Goal: Find specific page/section: Find specific page/section

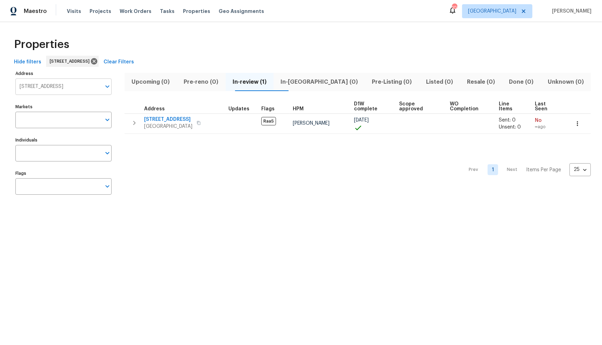
click at [63, 86] on input "[STREET_ADDRESS]" at bounding box center [58, 86] width 86 height 16
type input "520 [PERSON_NAME]"
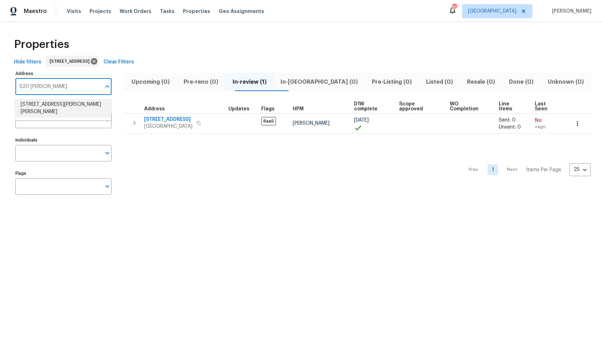
click at [37, 105] on li "[STREET_ADDRESS][PERSON_NAME][PERSON_NAME]" at bounding box center [63, 108] width 96 height 19
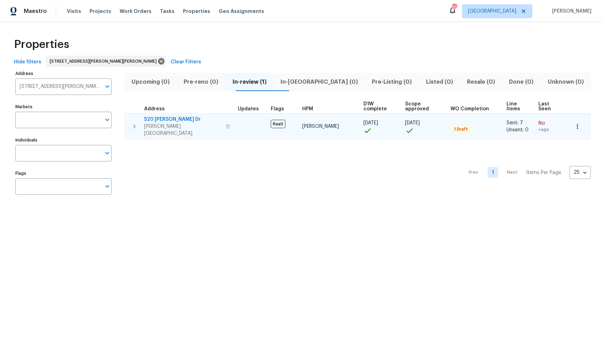
click at [171, 118] on span "520 [PERSON_NAME] Dr" at bounding box center [183, 119] width 78 height 7
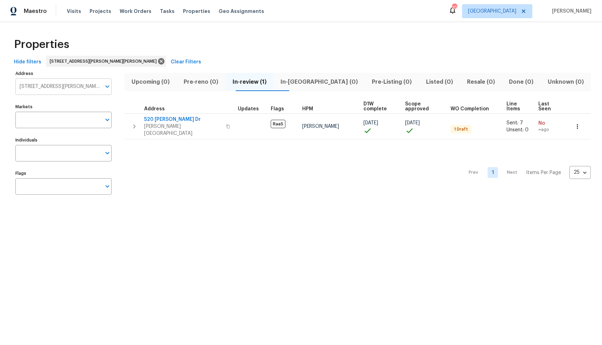
click at [59, 87] on input "[STREET_ADDRESS][PERSON_NAME][PERSON_NAME]" at bounding box center [58, 86] width 86 height 16
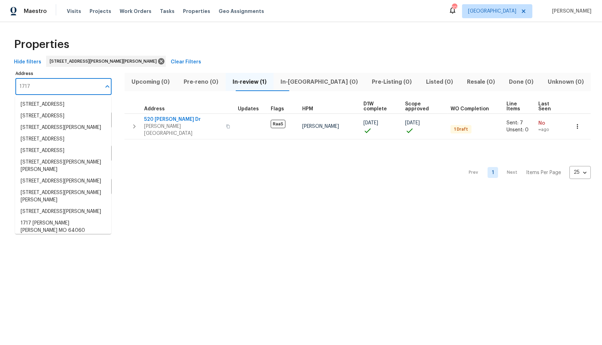
type input "1717"
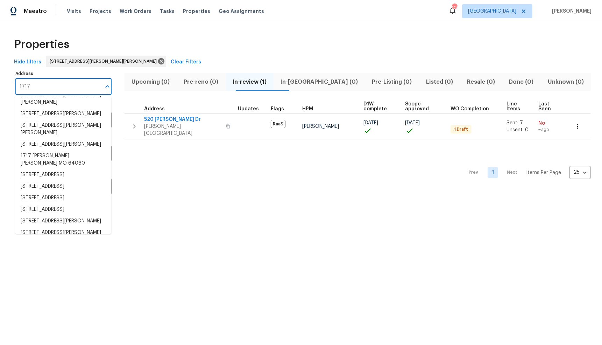
scroll to position [73, 0]
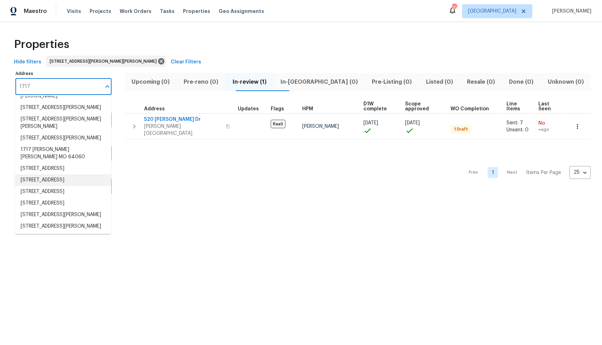
click at [45, 186] on li "[STREET_ADDRESS]" at bounding box center [63, 180] width 96 height 12
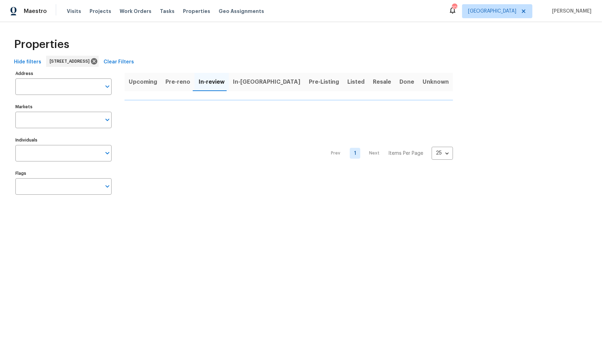
type input "[STREET_ADDRESS]"
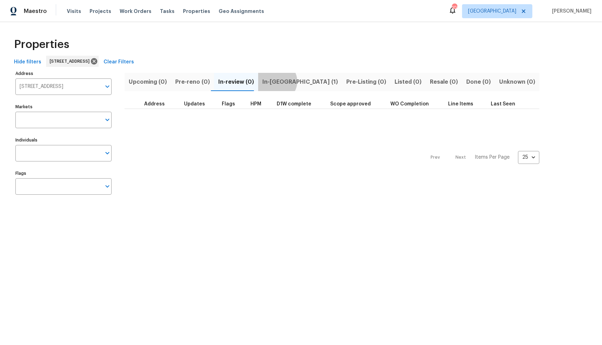
click at [272, 81] on span "In-[GEOGRAPHIC_DATA] (1)" at bounding box center [300, 82] width 76 height 10
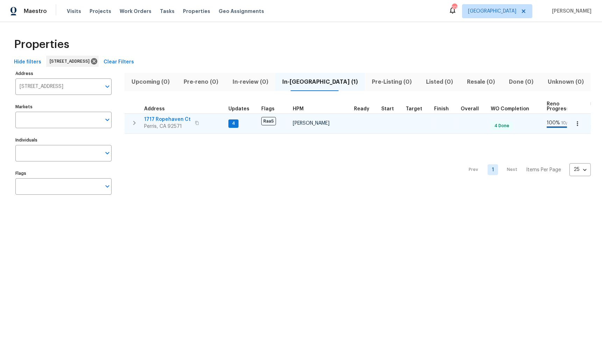
click at [160, 116] on span "1717 Ropehaven Ct" at bounding box center [167, 119] width 47 height 7
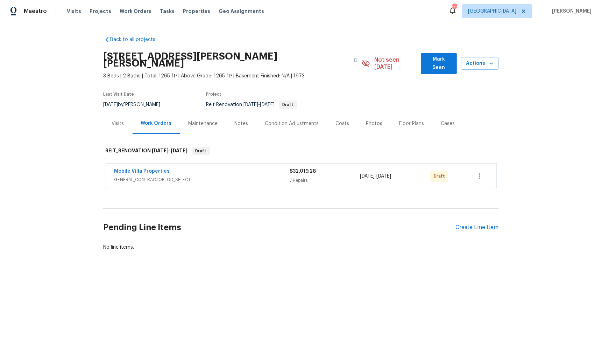
click at [219, 176] on span "GENERAL_CONTRACTOR, OD_SELECT" at bounding box center [202, 179] width 176 height 7
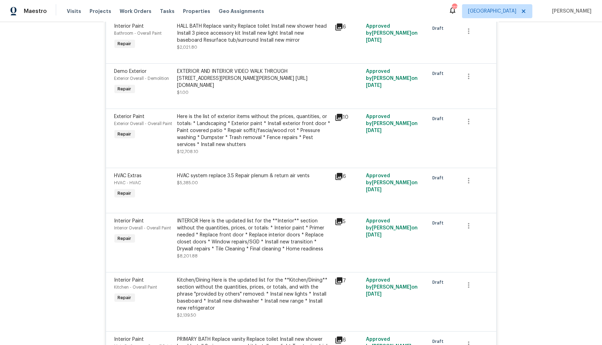
scroll to position [188, 0]
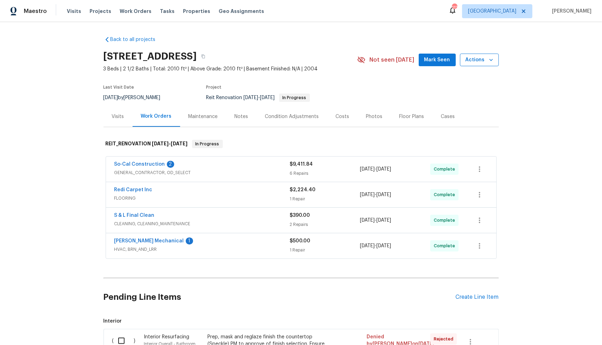
click at [491, 60] on icon "button" at bounding box center [491, 60] width 3 height 2
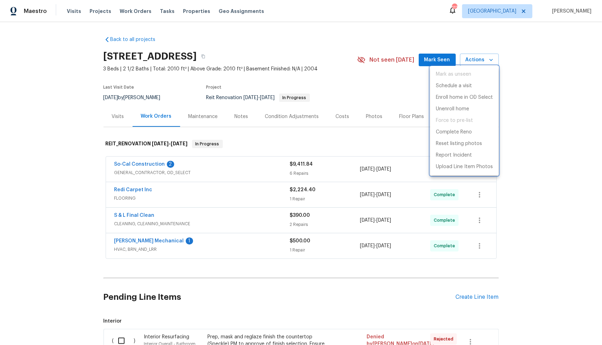
click at [386, 105] on div at bounding box center [301, 172] width 602 height 345
